Goal: Transaction & Acquisition: Purchase product/service

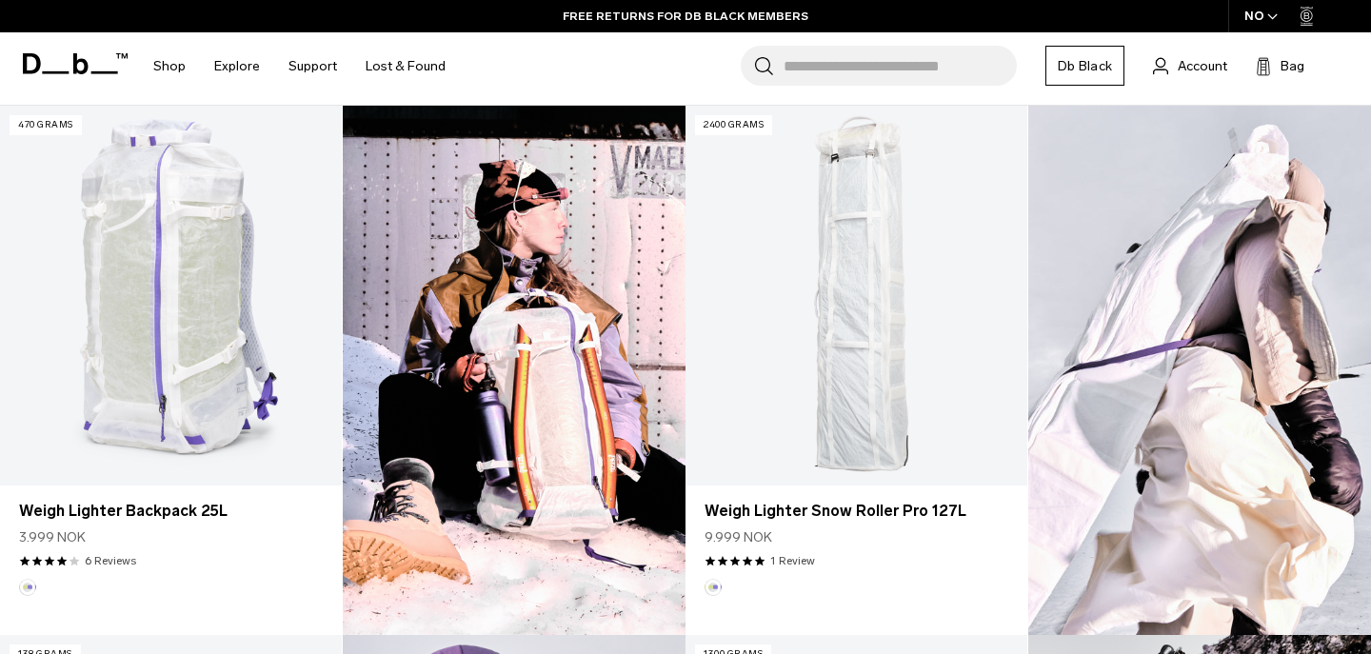
scroll to position [566, 0]
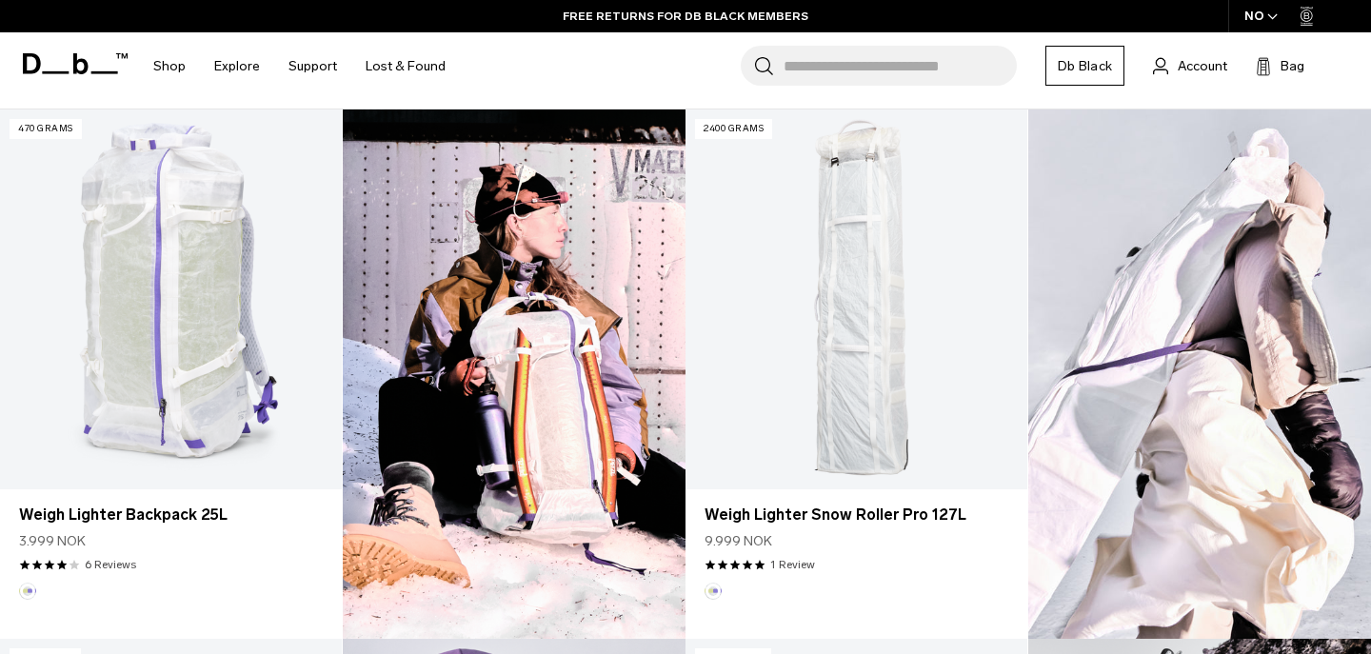
click at [530, 337] on img at bounding box center [514, 374] width 343 height 529
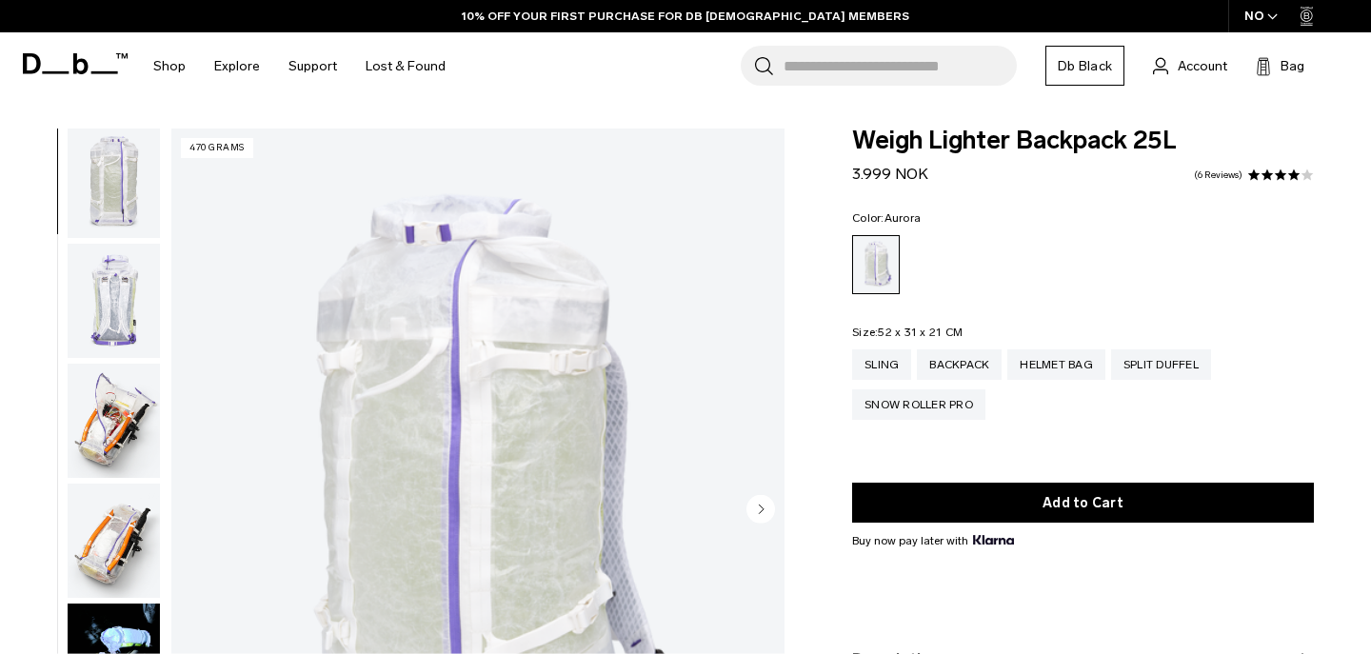
click at [114, 407] on img "button" at bounding box center [114, 421] width 92 height 114
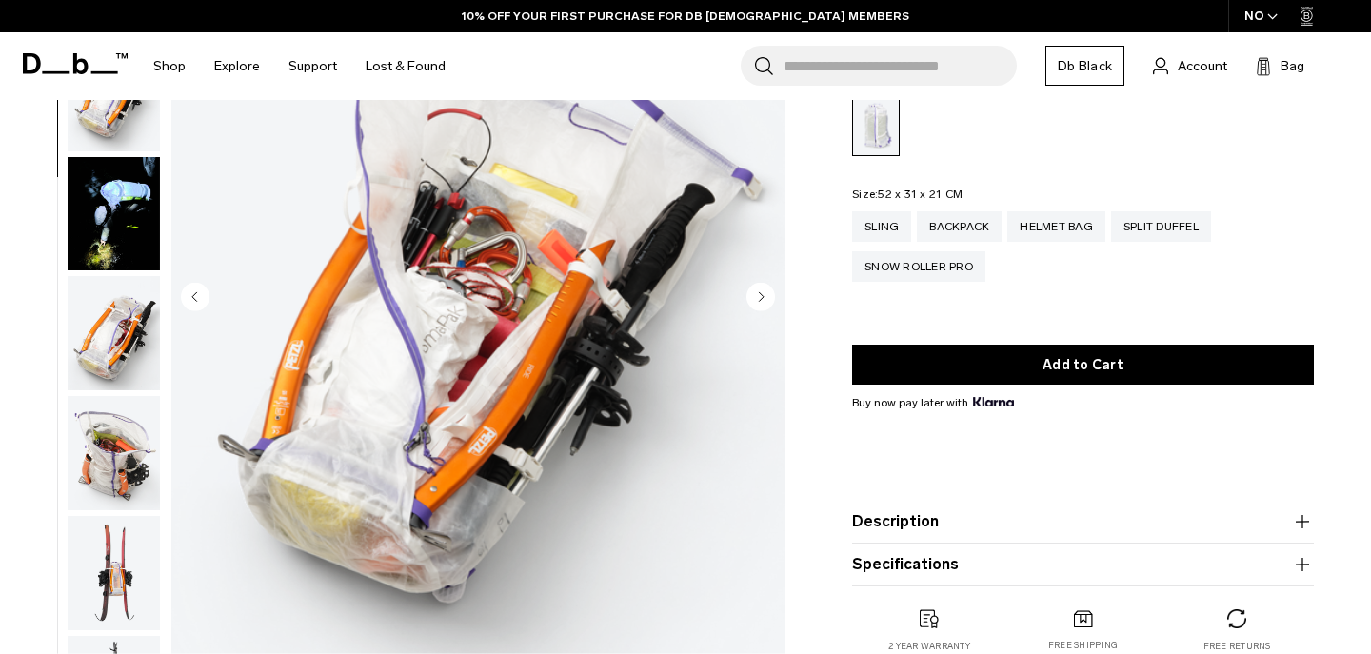
scroll to position [215, 0]
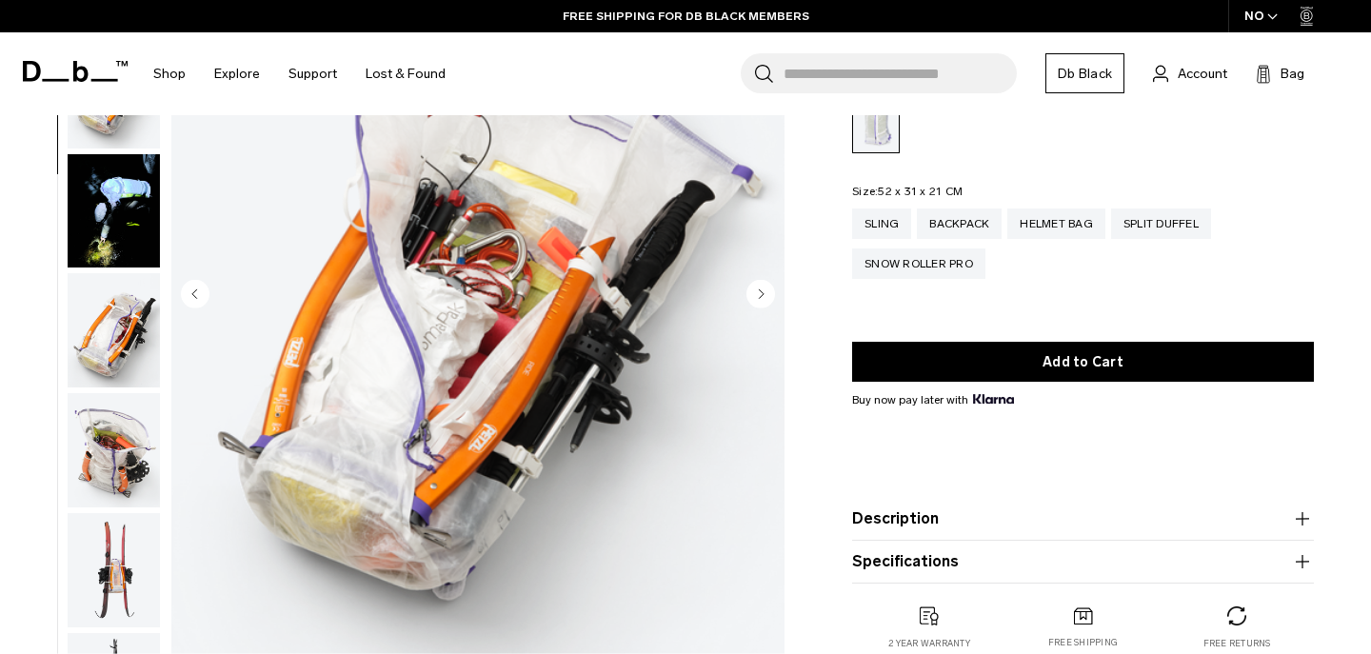
click at [99, 472] on img "button" at bounding box center [114, 450] width 92 height 114
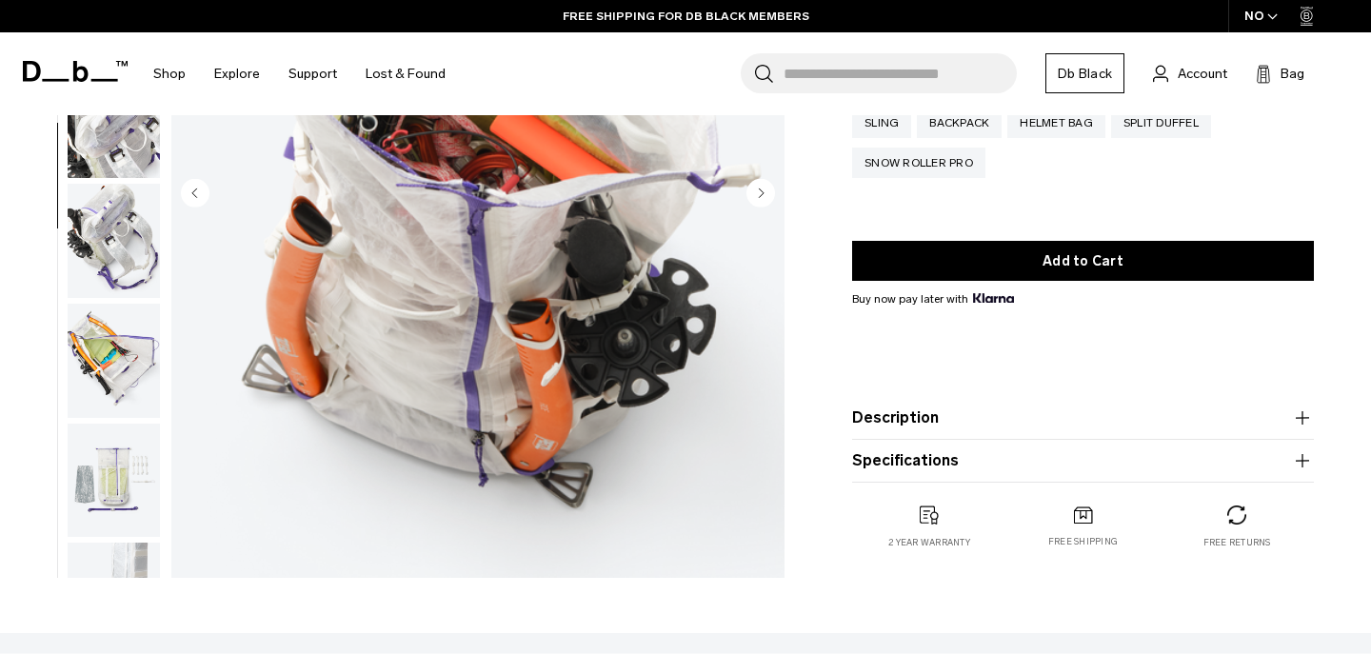
scroll to position [1387, 0]
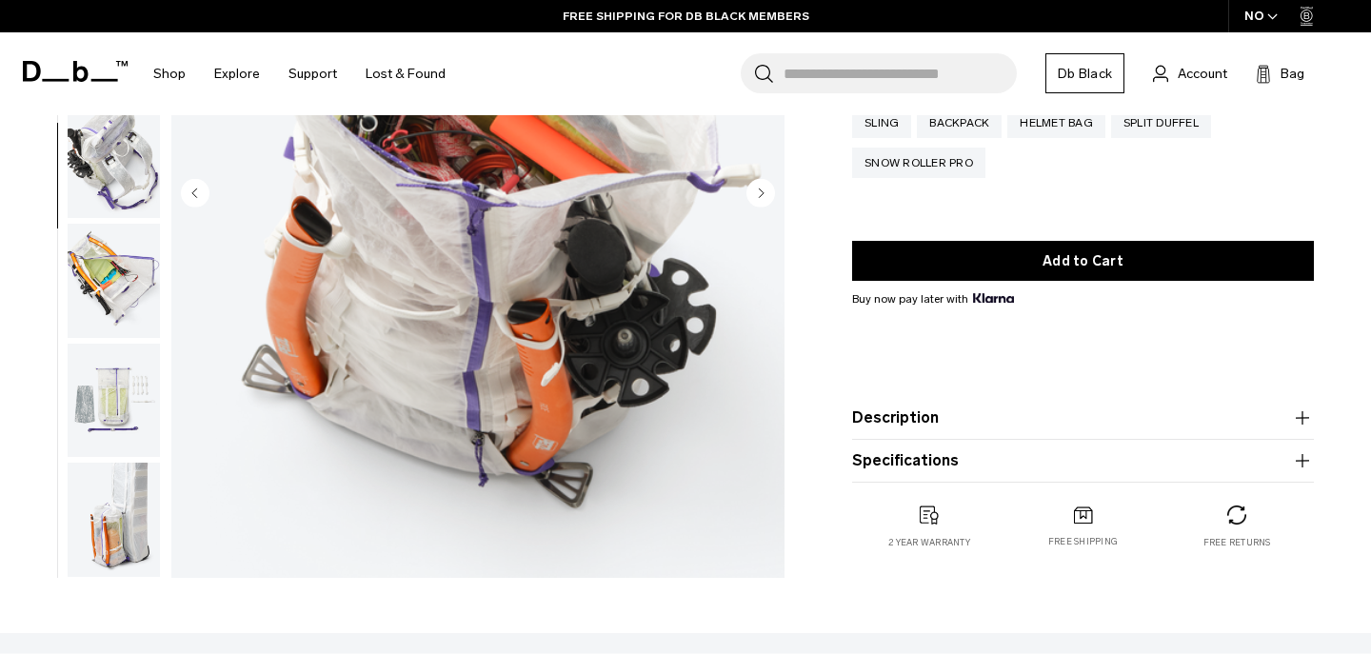
click at [101, 389] on img "button" at bounding box center [114, 401] width 92 height 114
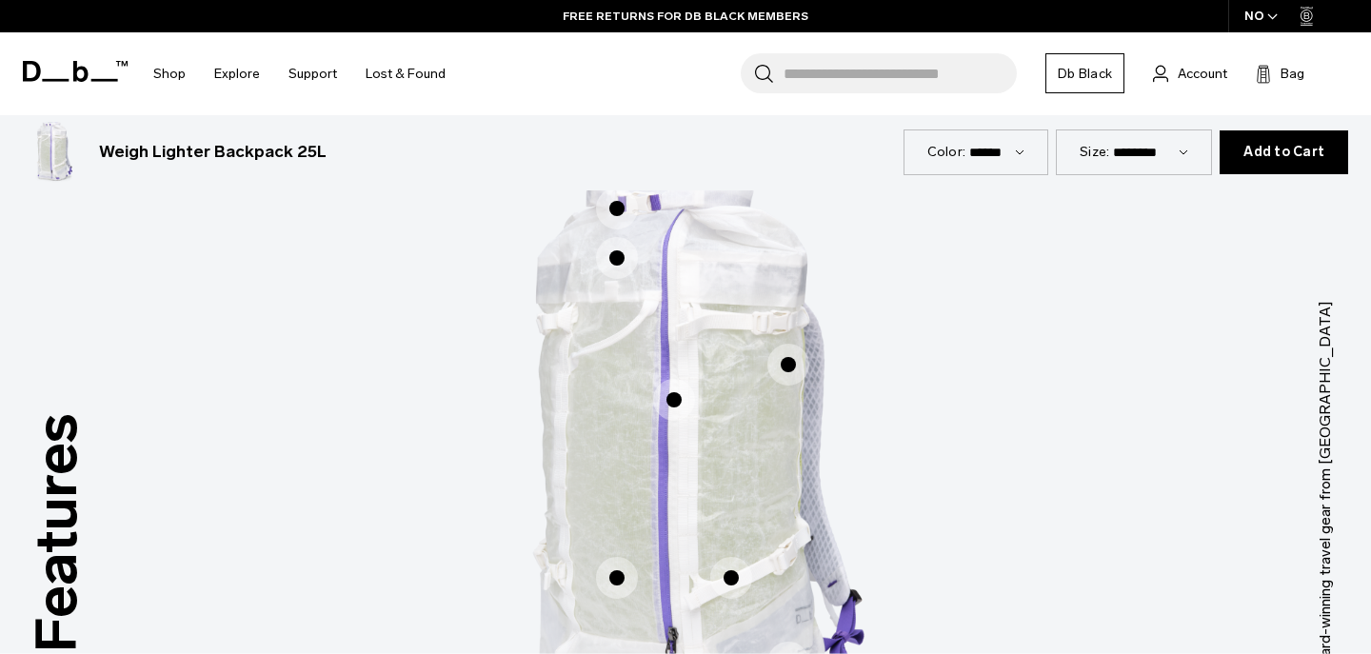
scroll to position [920, 0]
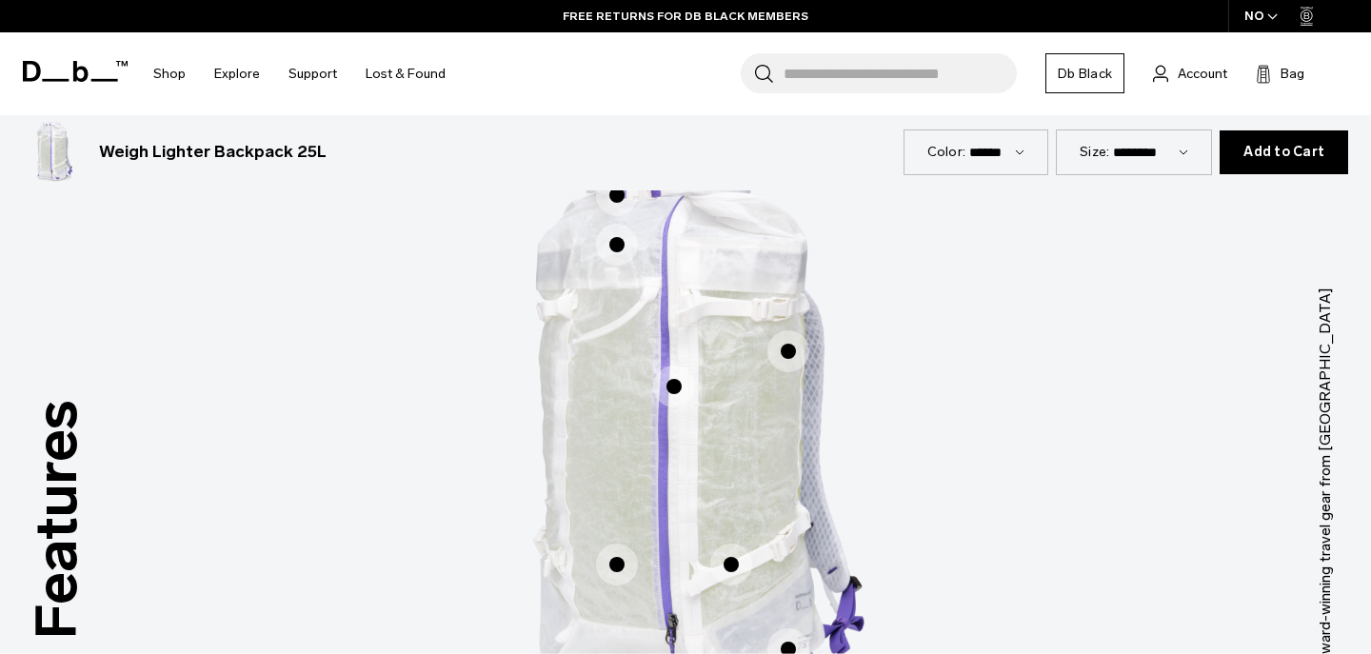
click at [625, 260] on span "1 / 3" at bounding box center [617, 245] width 42 height 42
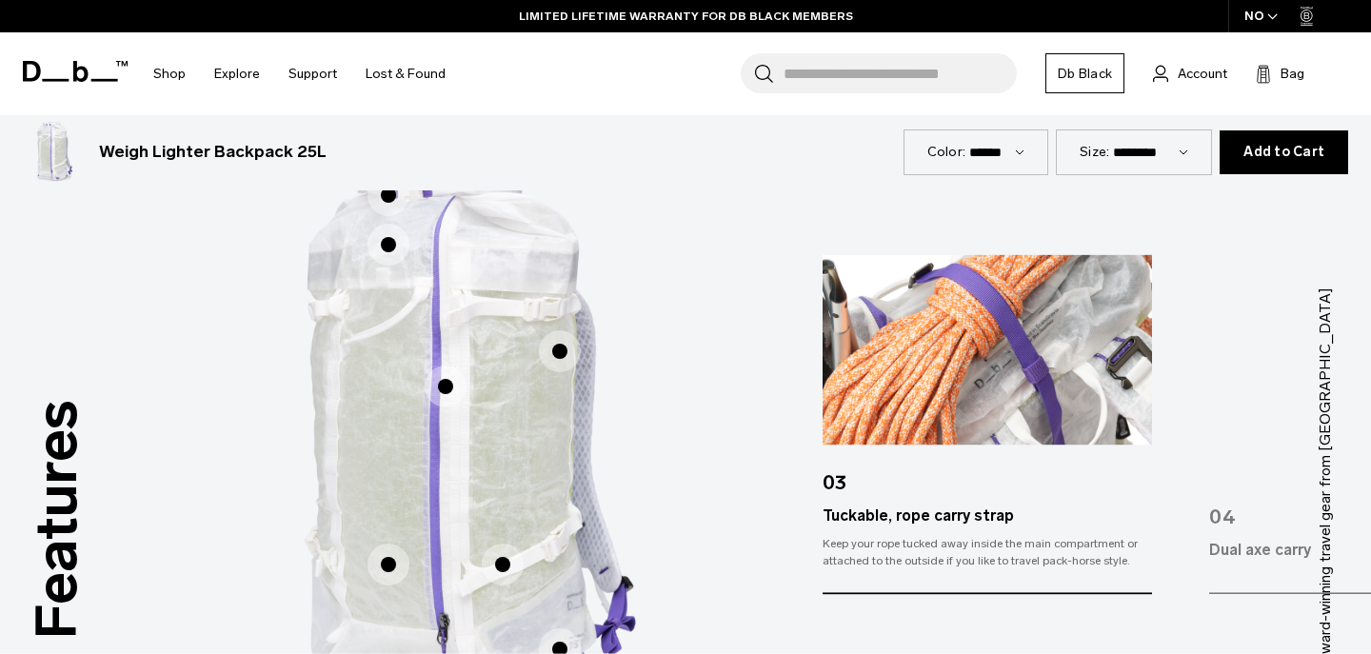
click at [566, 342] on span "1 / 3" at bounding box center [560, 351] width 42 height 42
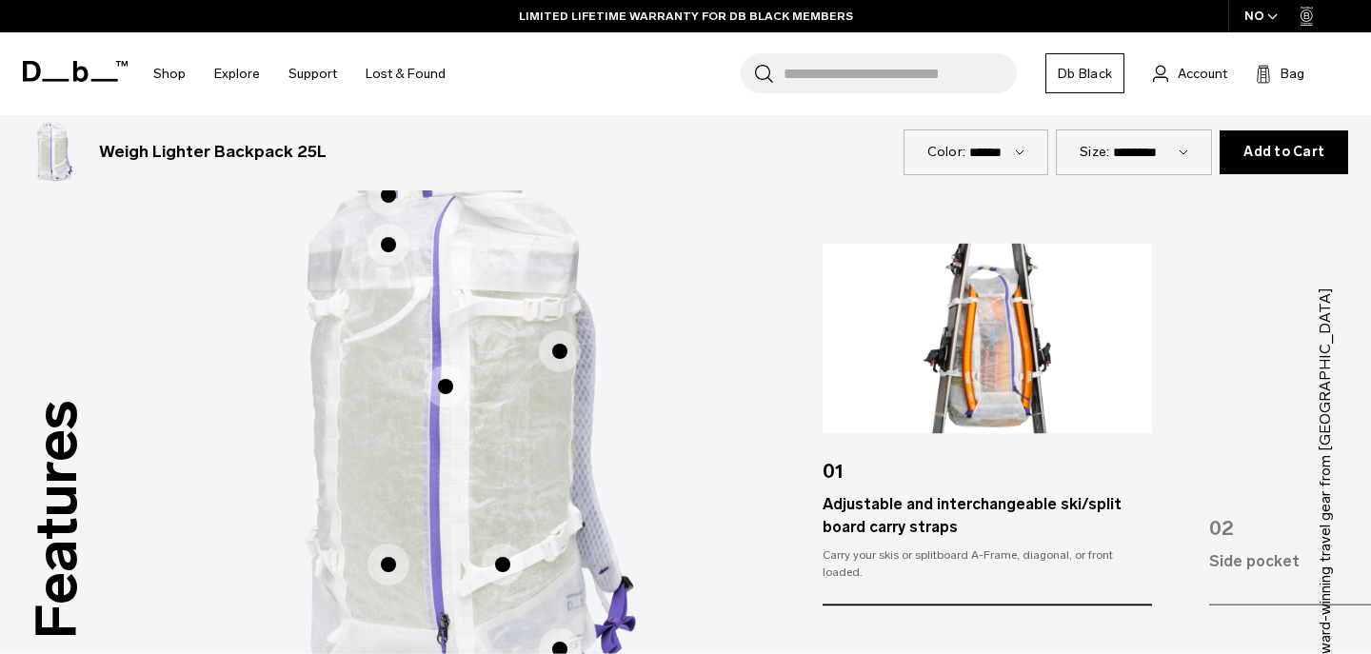
click at [448, 397] on span "1 / 3" at bounding box center [446, 387] width 42 height 42
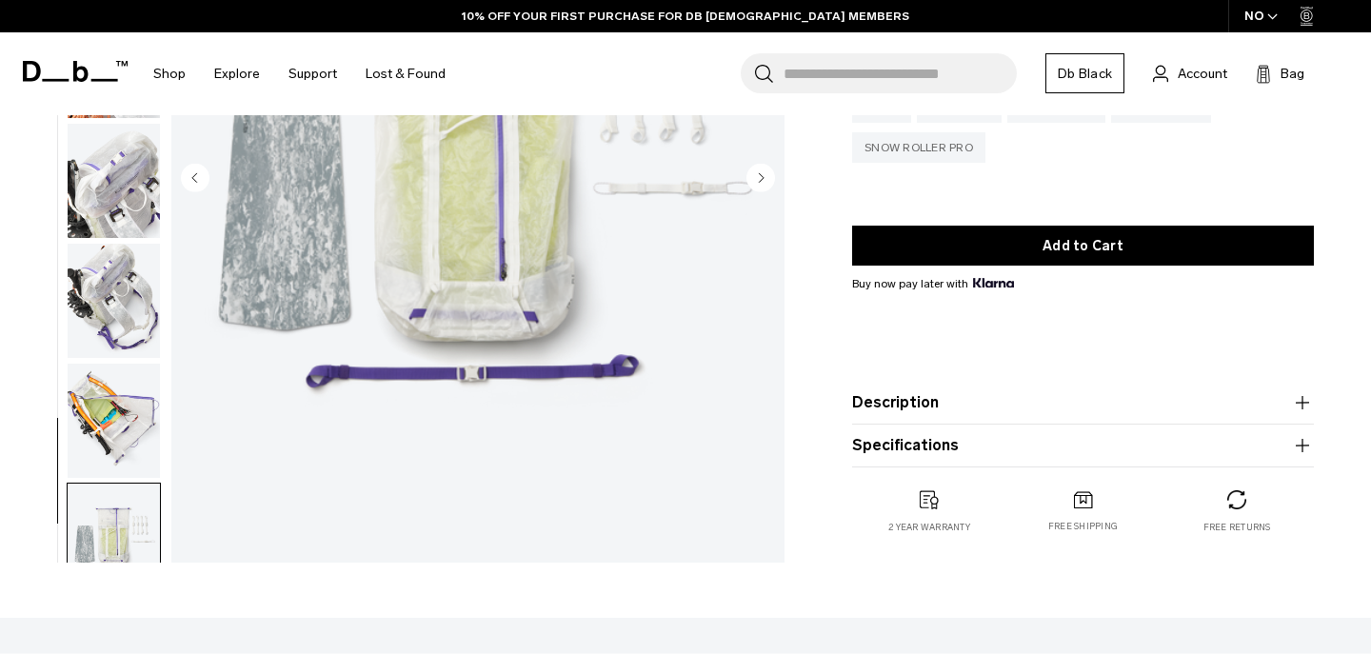
scroll to position [350, 0]
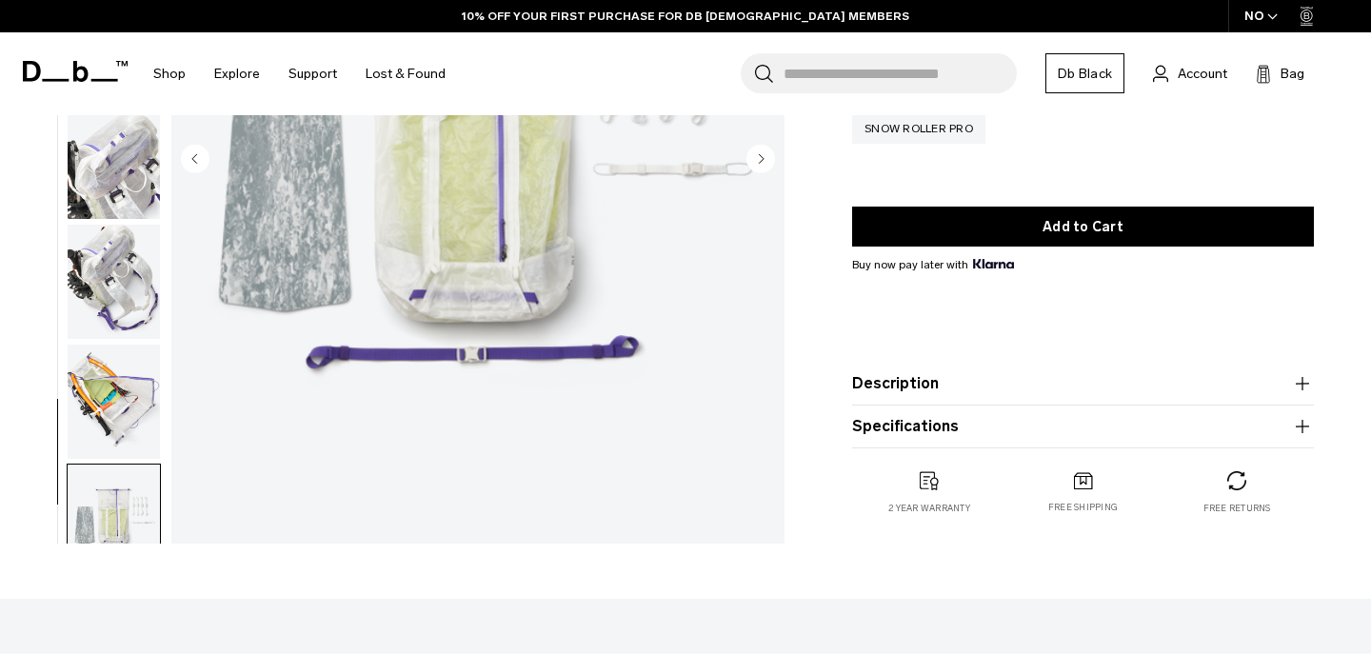
click at [915, 376] on button "Description" at bounding box center [1083, 383] width 462 height 23
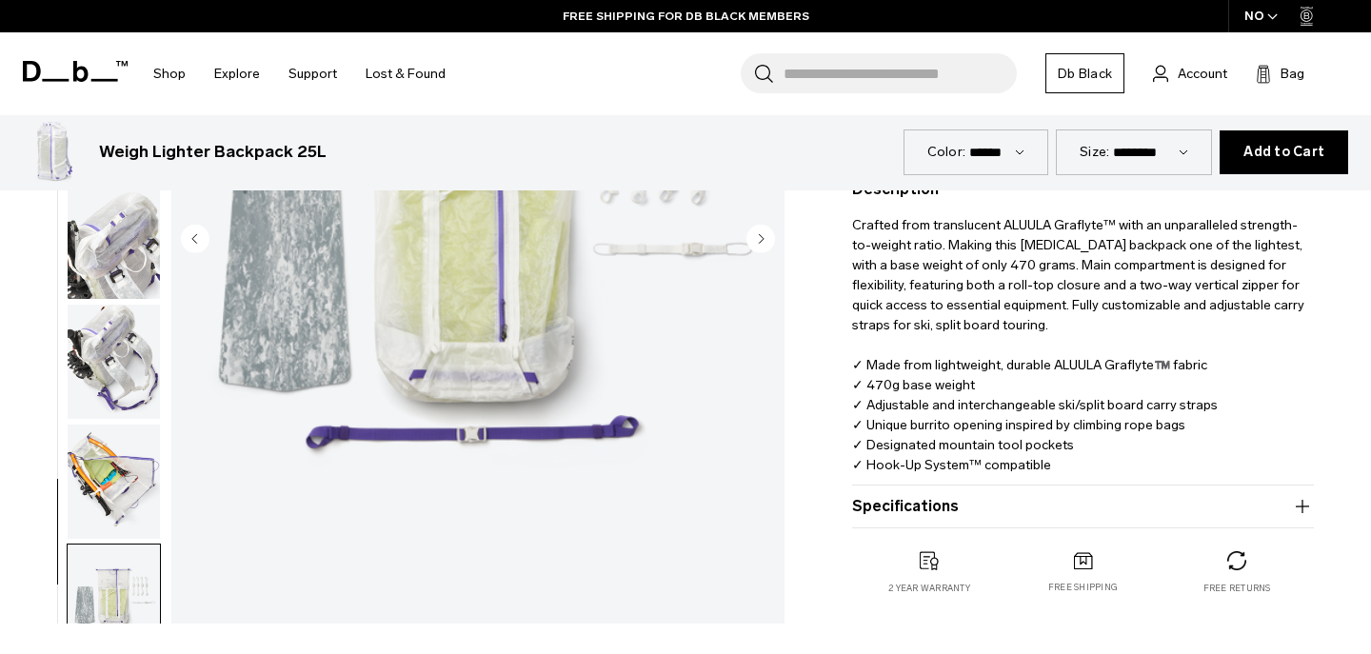
scroll to position [490, 0]
